Goal: Find specific page/section: Find specific page/section

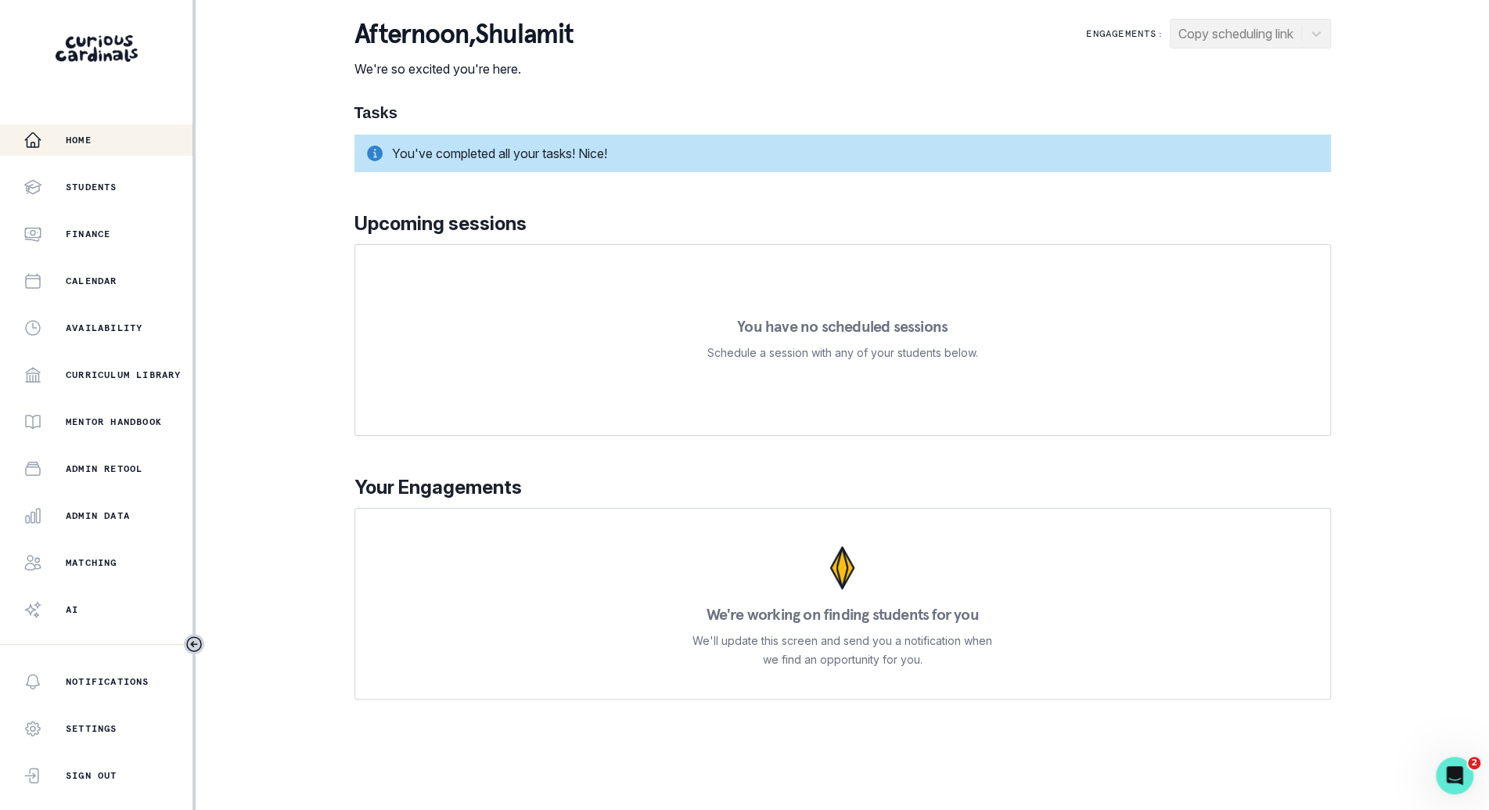
scroll to position [28, 0]
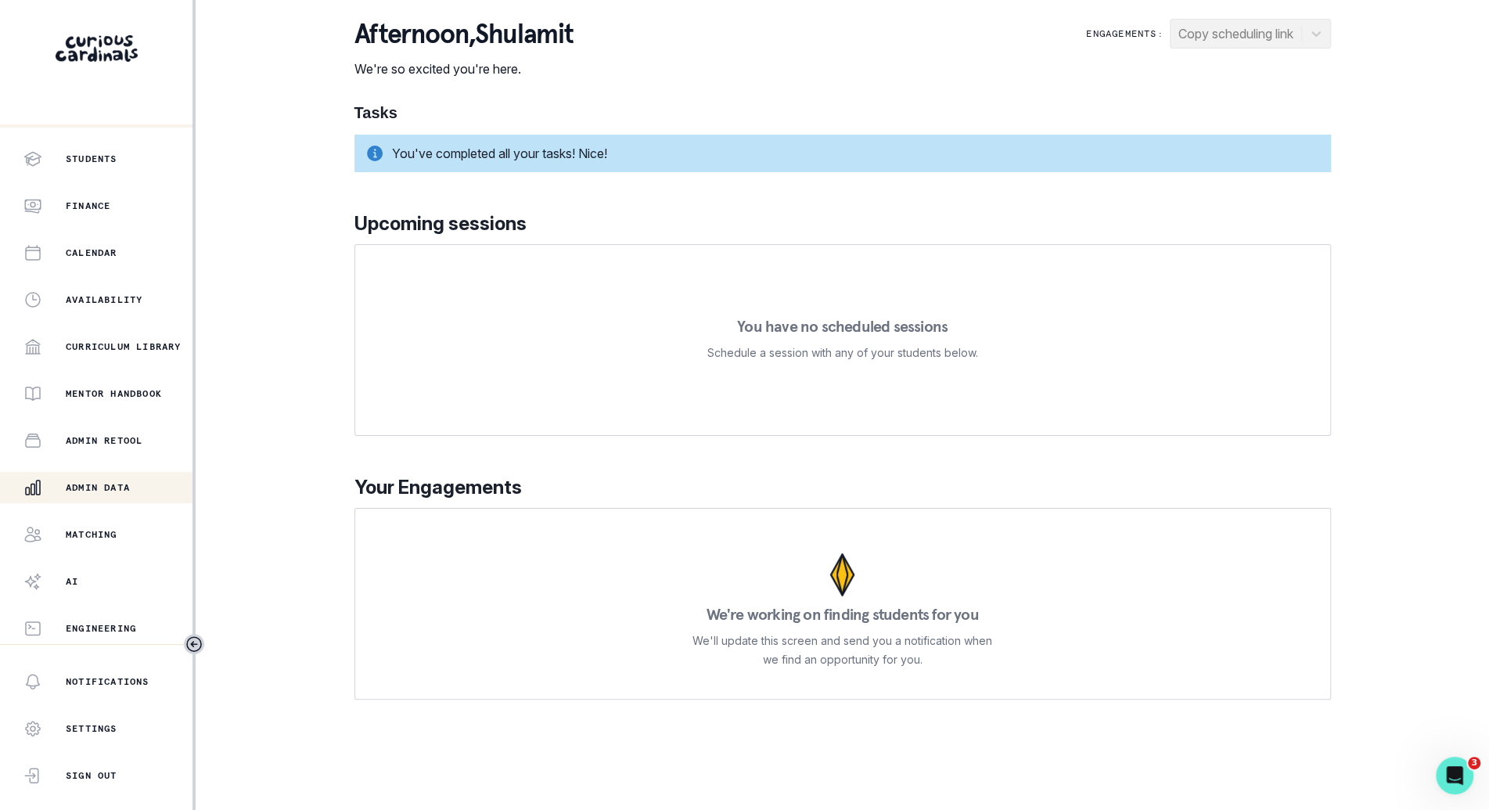
click at [129, 487] on p "Admin Data" at bounding box center [98, 487] width 64 height 13
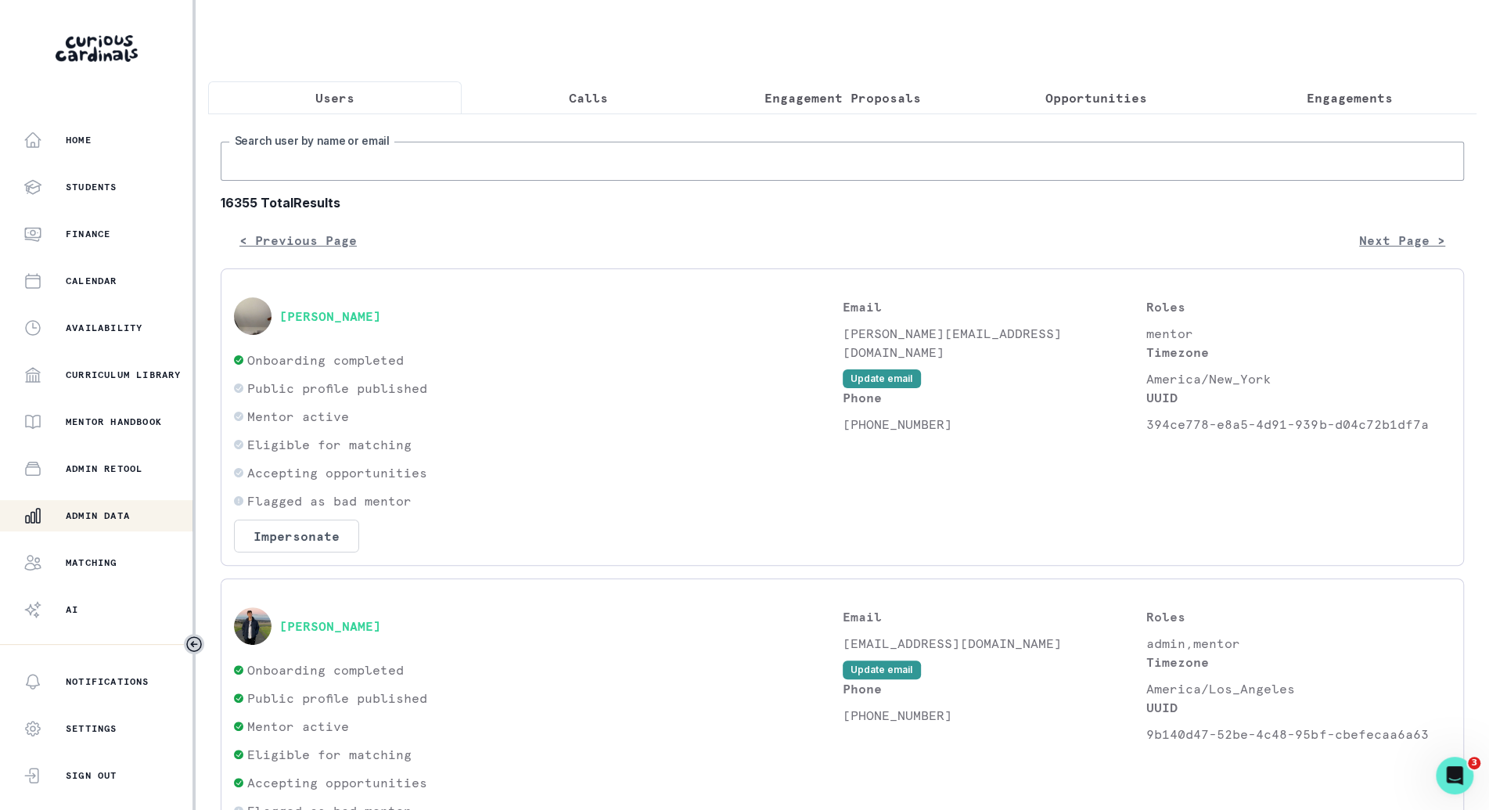
click at [543, 169] on input "Search user by name or email" at bounding box center [842, 161] width 1243 height 39
type input "[PERSON_NAME]"
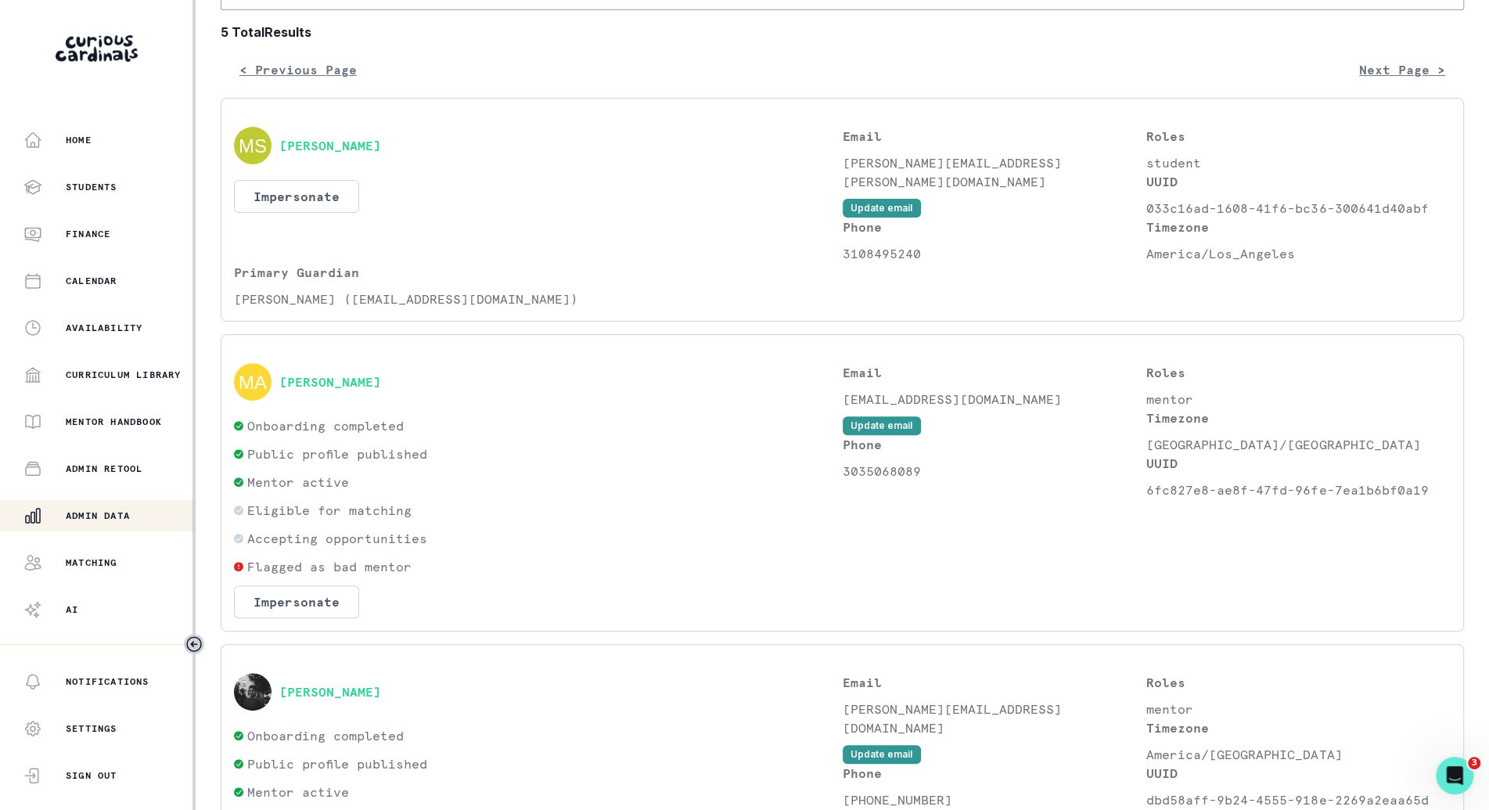
scroll to position [374, 0]
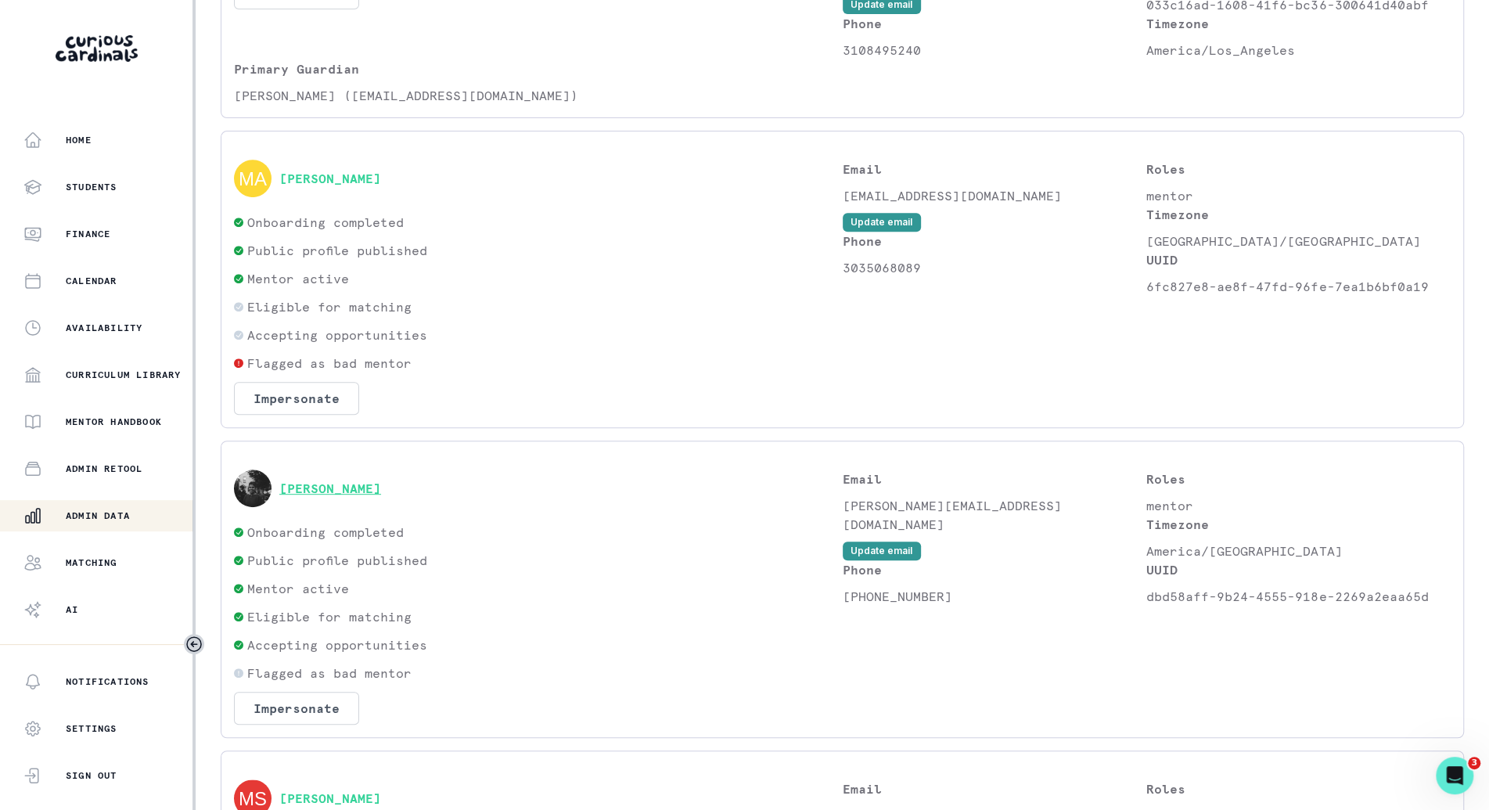
click at [347, 480] on button "[PERSON_NAME]" at bounding box center [330, 488] width 102 height 16
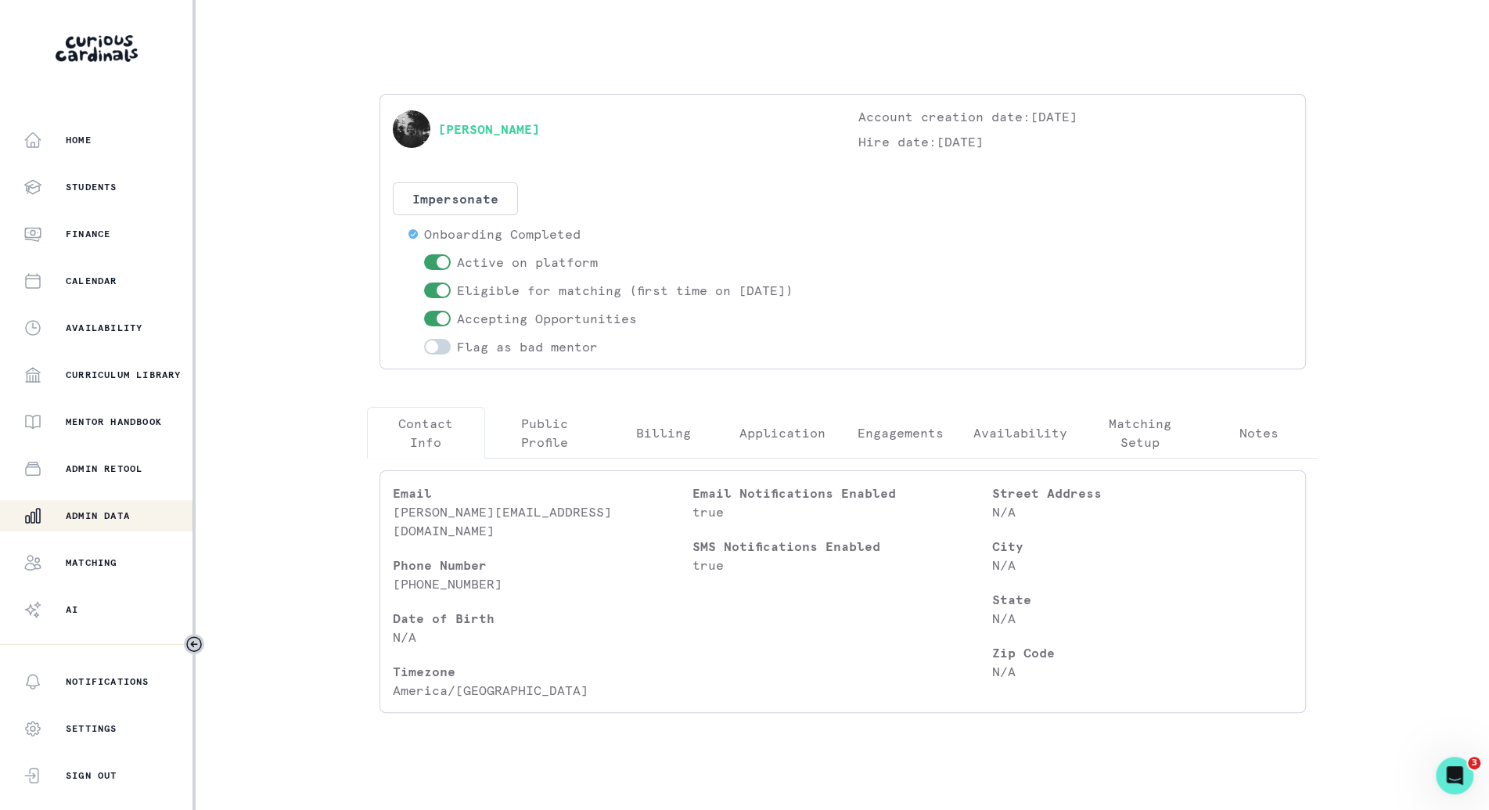
click at [920, 437] on p "Engagements" at bounding box center [900, 432] width 86 height 19
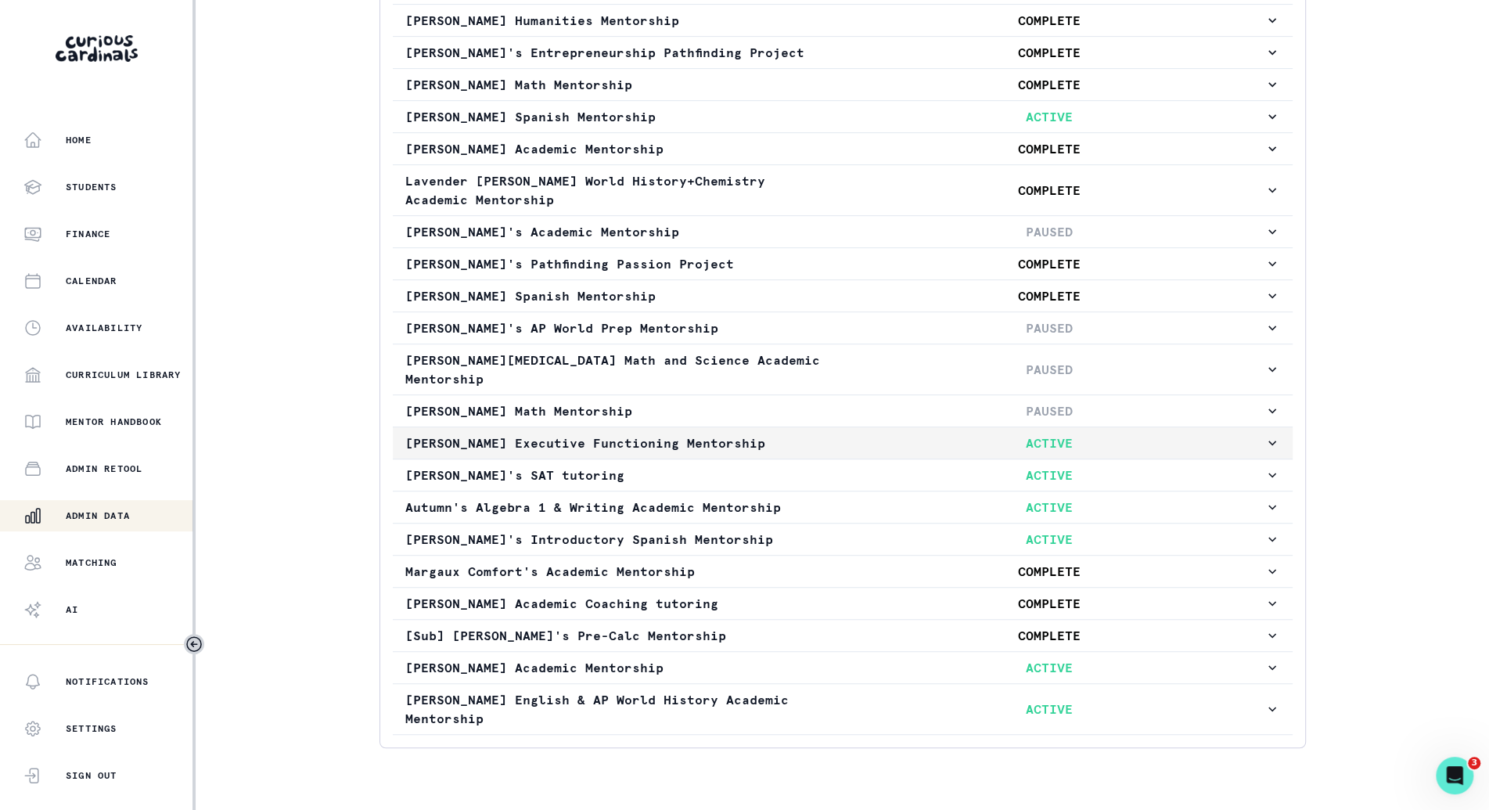
scroll to position [516, 0]
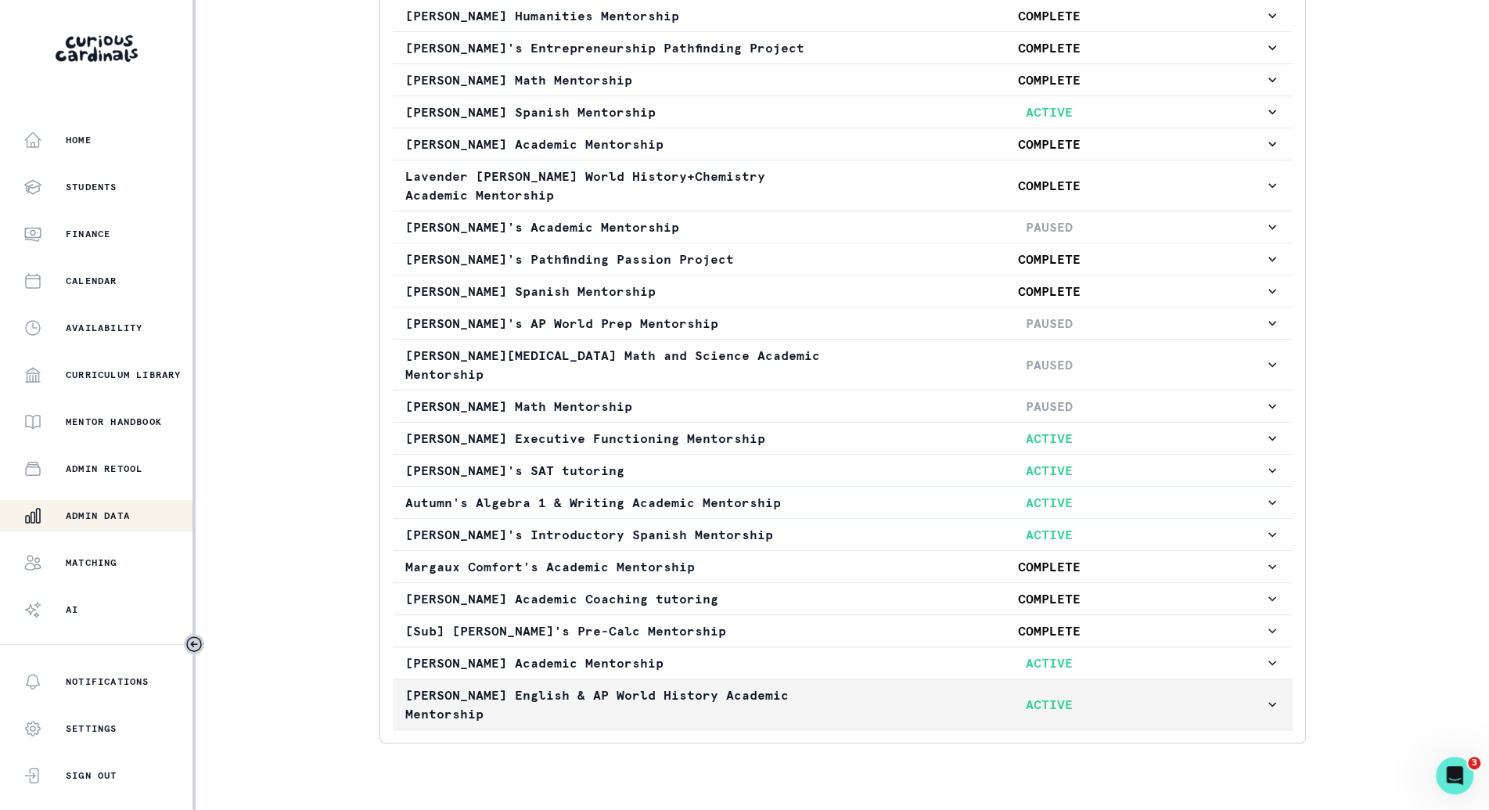
click at [861, 710] on button "[PERSON_NAME] English & AP World History Academic Mentorship ACTIVE" at bounding box center [843, 704] width 900 height 50
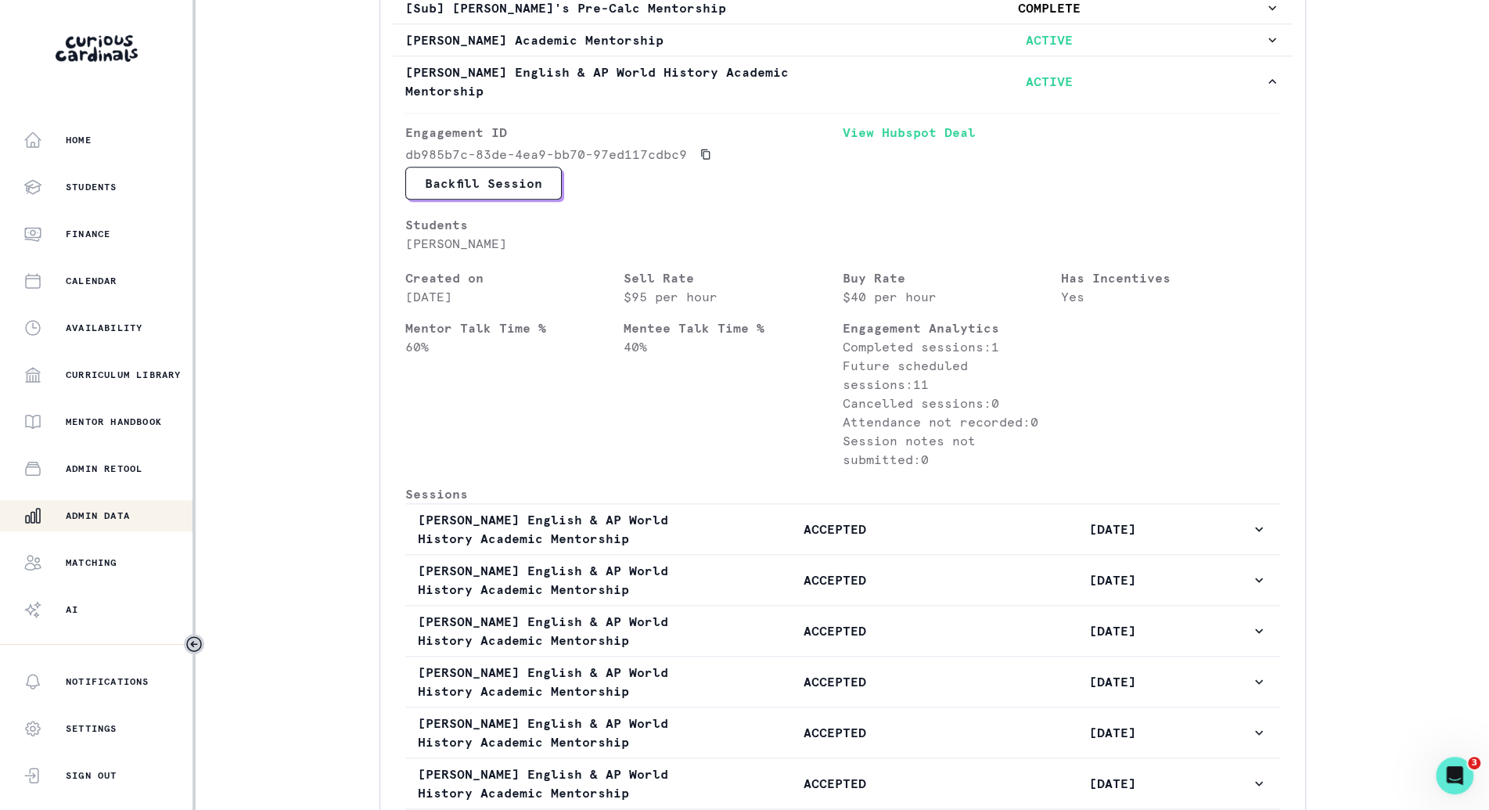
scroll to position [1137, 0]
